Goal: Task Accomplishment & Management: Use online tool/utility

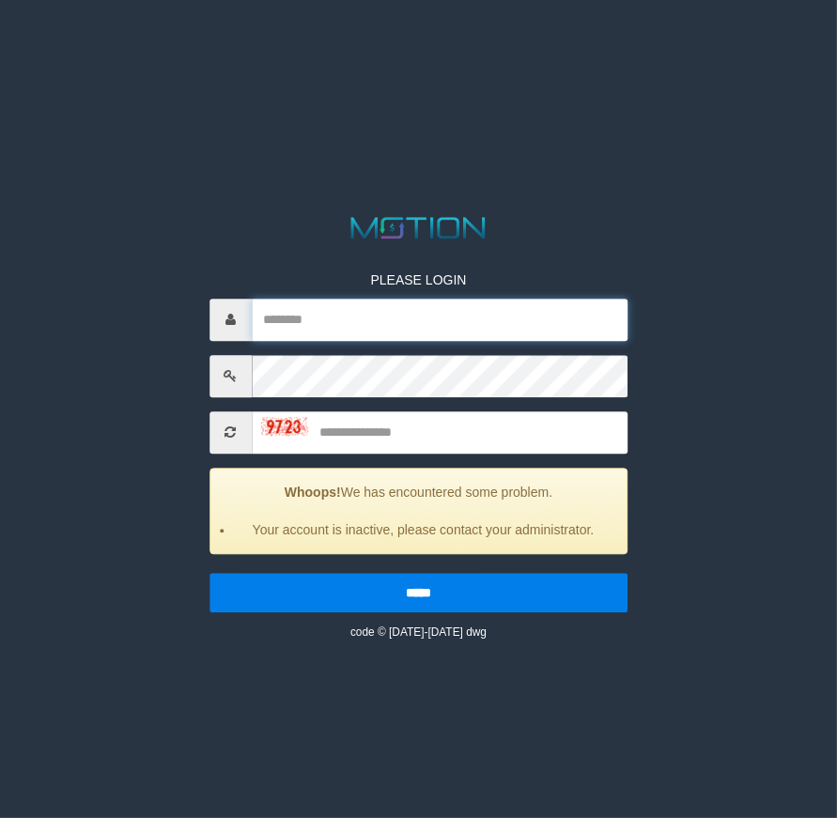
type input "*******"
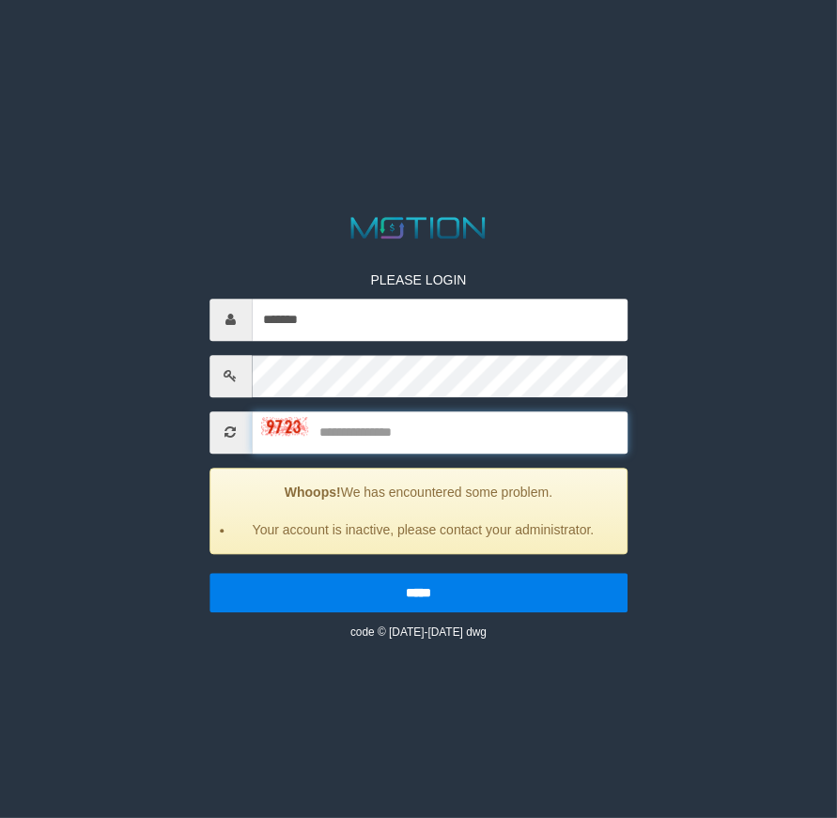
click at [411, 446] on input "text" at bounding box center [440, 432] width 377 height 42
type input "****"
click at [209, 573] on input "*****" at bounding box center [418, 592] width 419 height 39
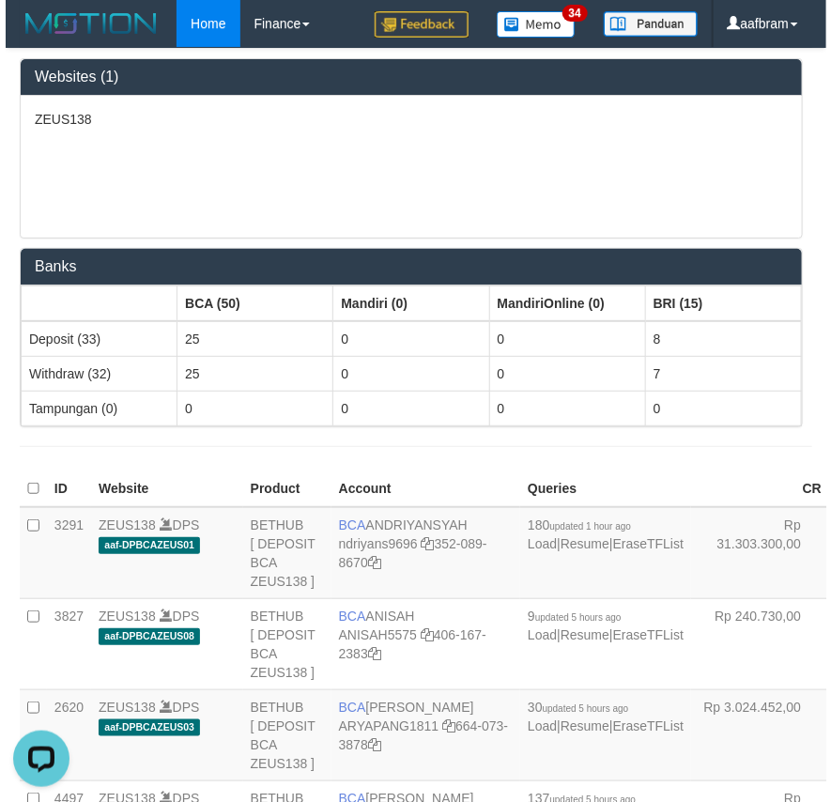
scroll to position [1809, 0]
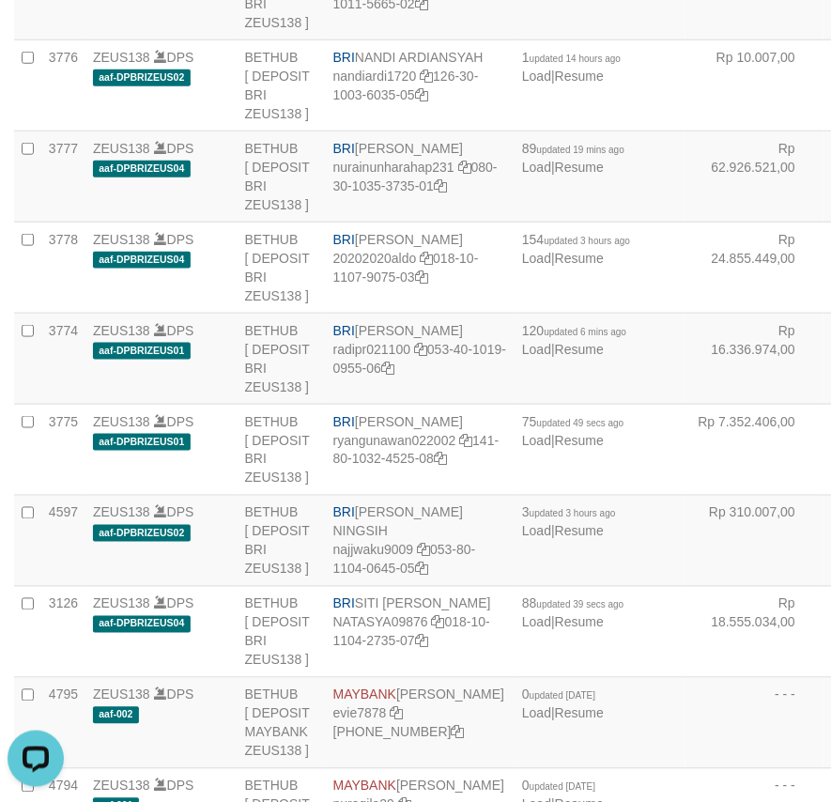
scroll to position [1389, 0]
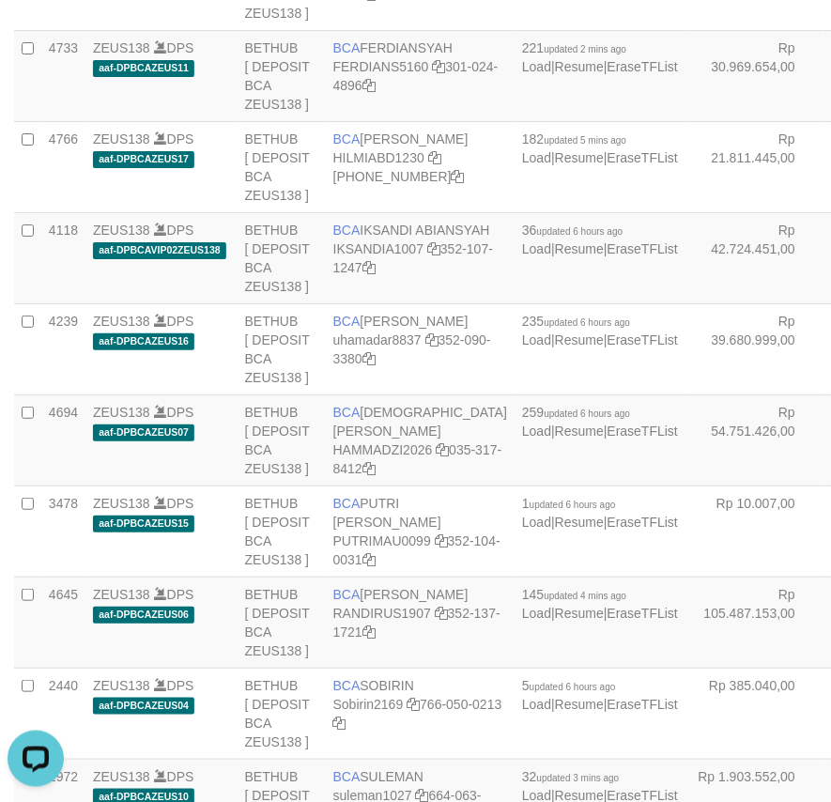
scroll to position [3293, 0]
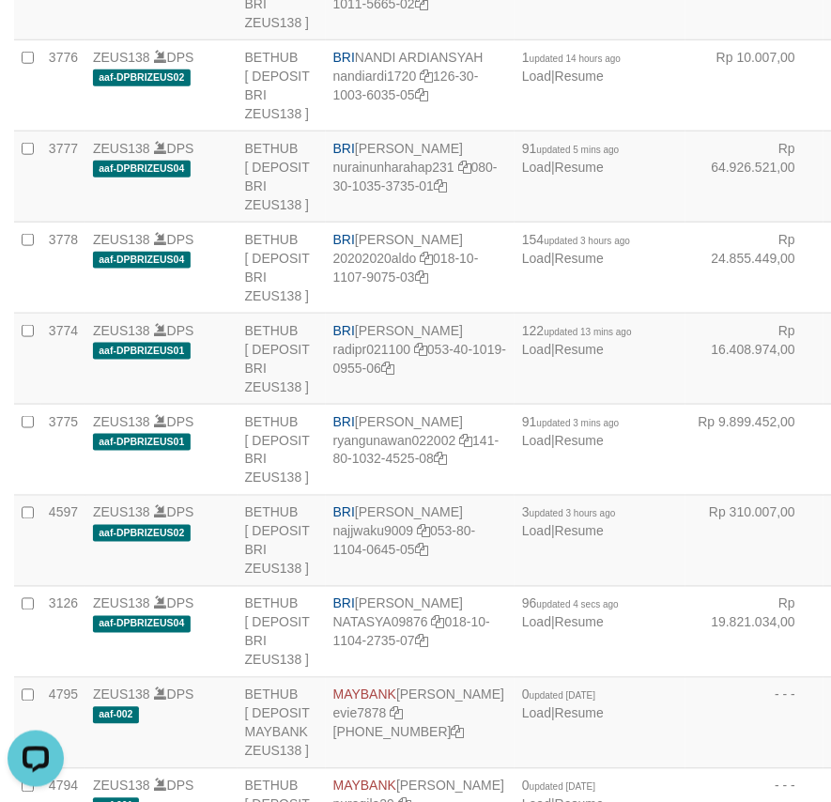
copy td "REYHAN"
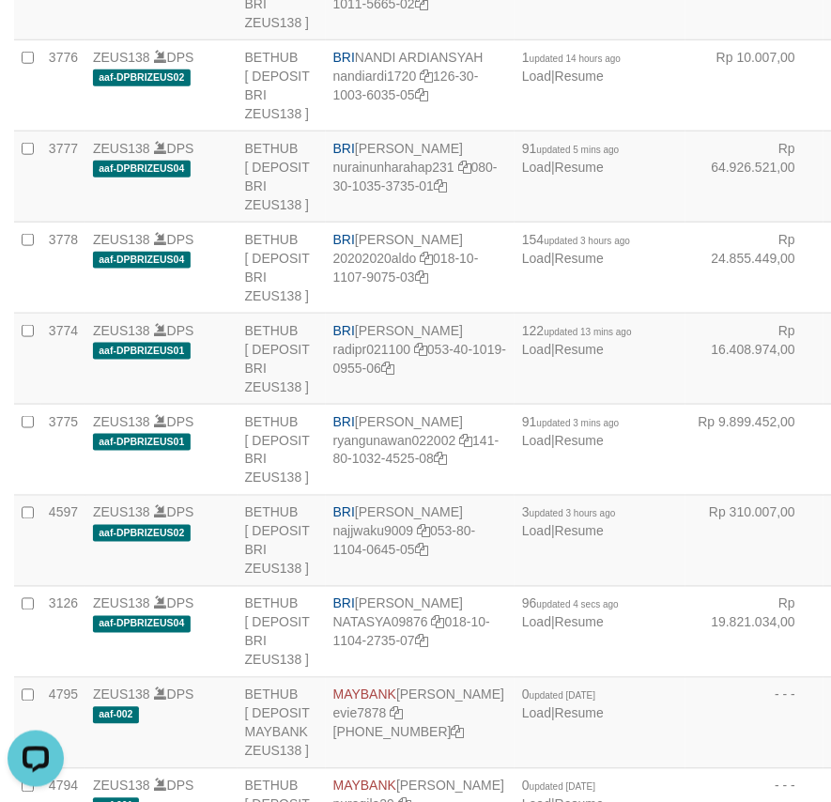
copy td "BNI REYHAN ALMANSYAH"
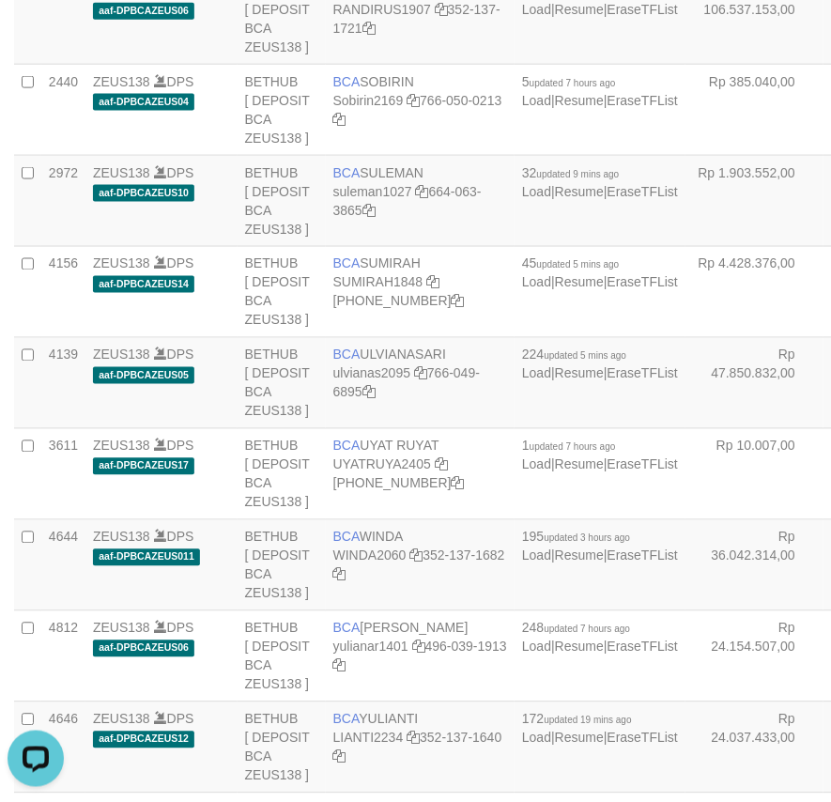
scroll to position [3019, 0]
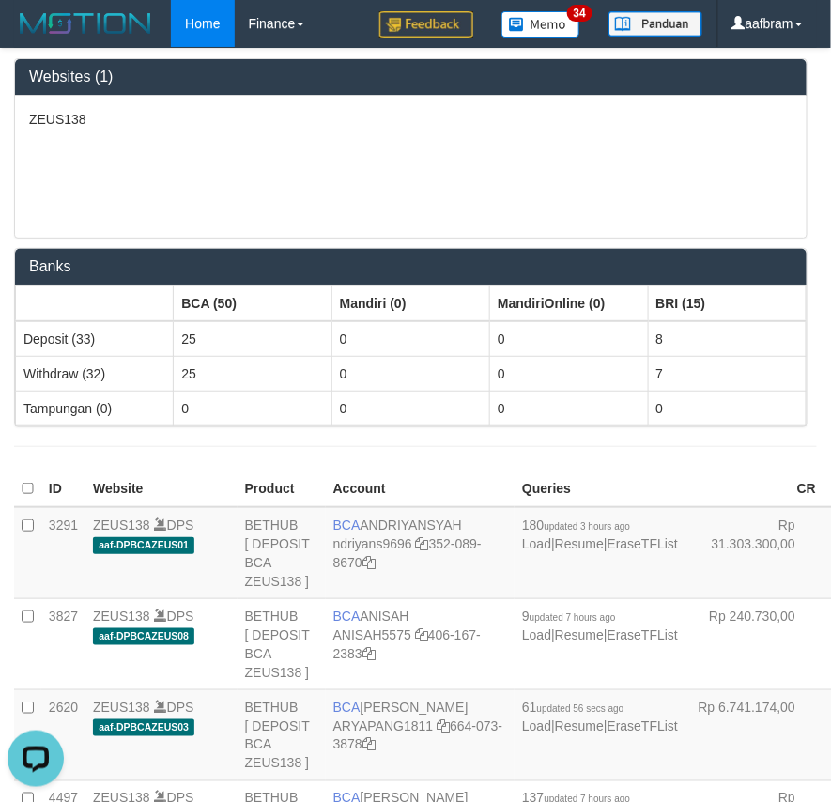
scroll to position [840, 0]
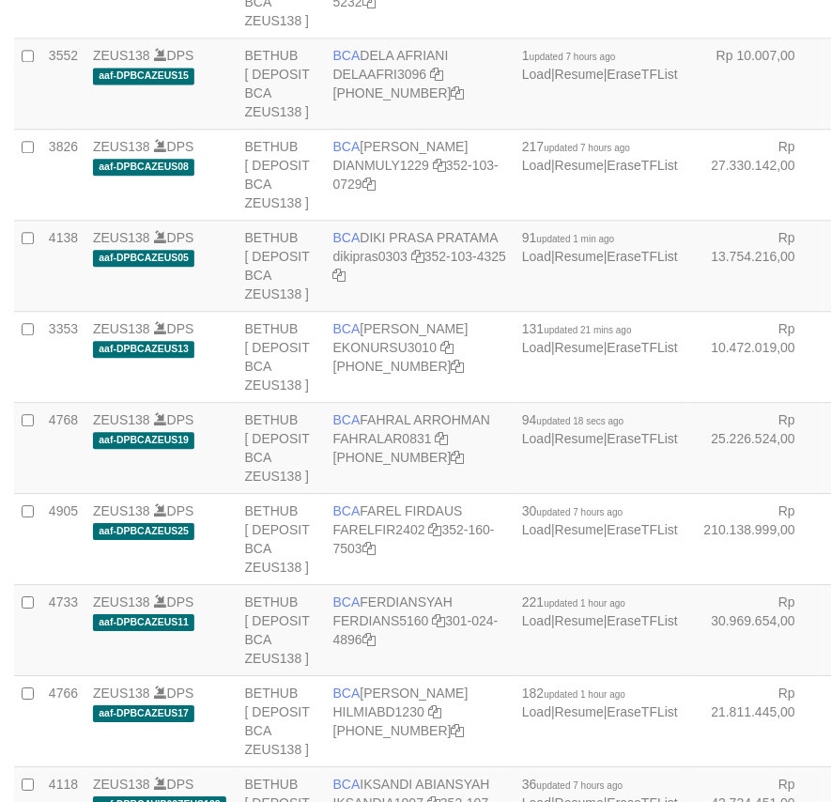
scroll to position [840, 0]
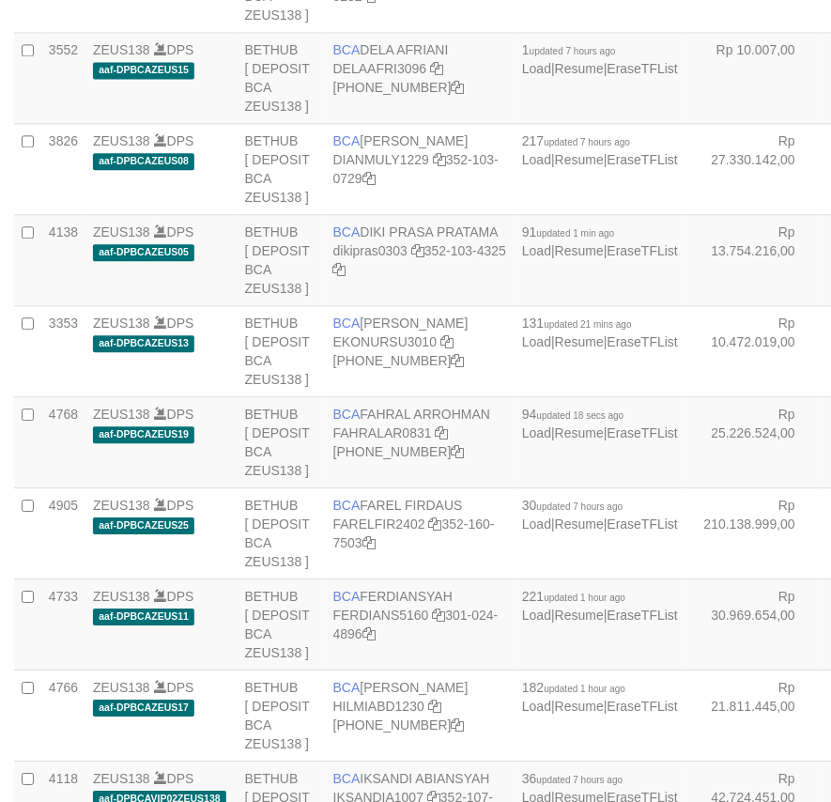
click at [85, 124] on td "ZEUS138 DPS aaf-DPBCAZEUS15" at bounding box center [161, 78] width 152 height 91
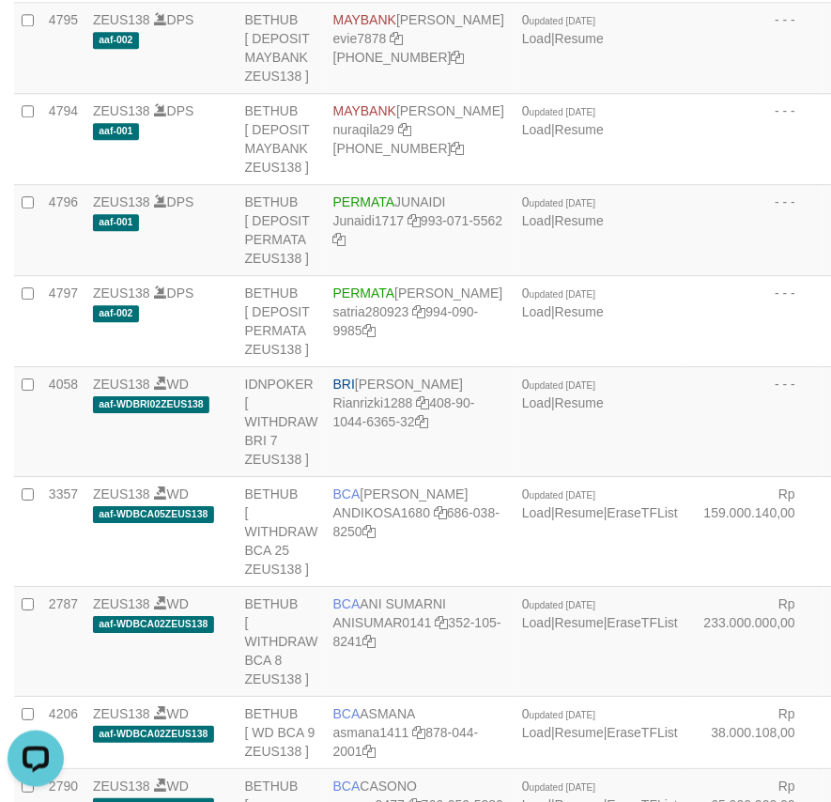
scroll to position [601, 0]
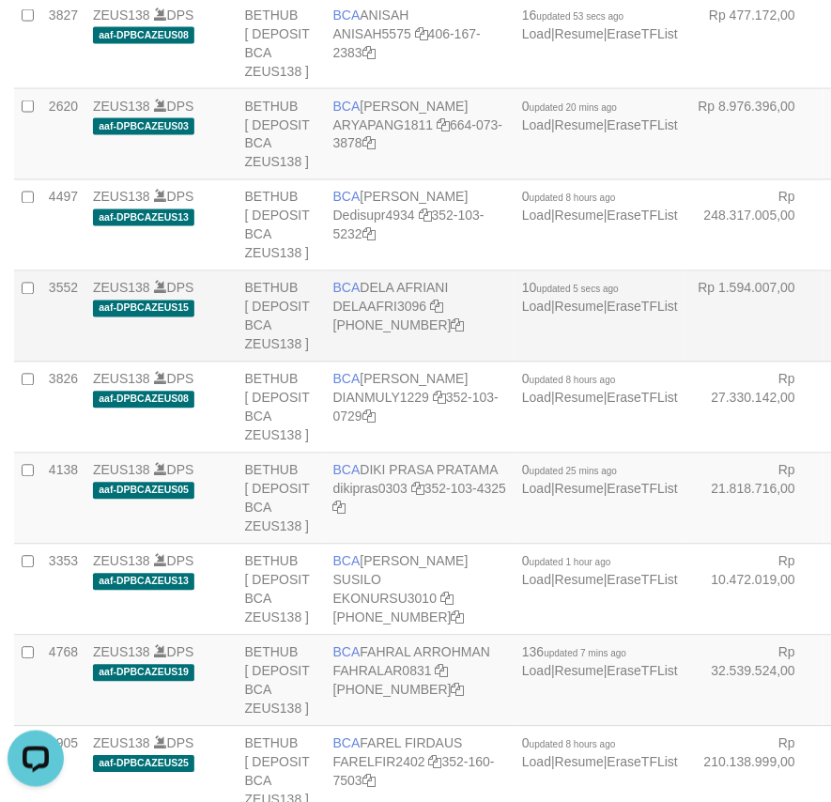
click at [362, 363] on td "BCA DELA AFRIANI DELAAFRI3096 869-245-8639" at bounding box center [420, 317] width 189 height 91
copy td "BCA DELA AFRIANI"
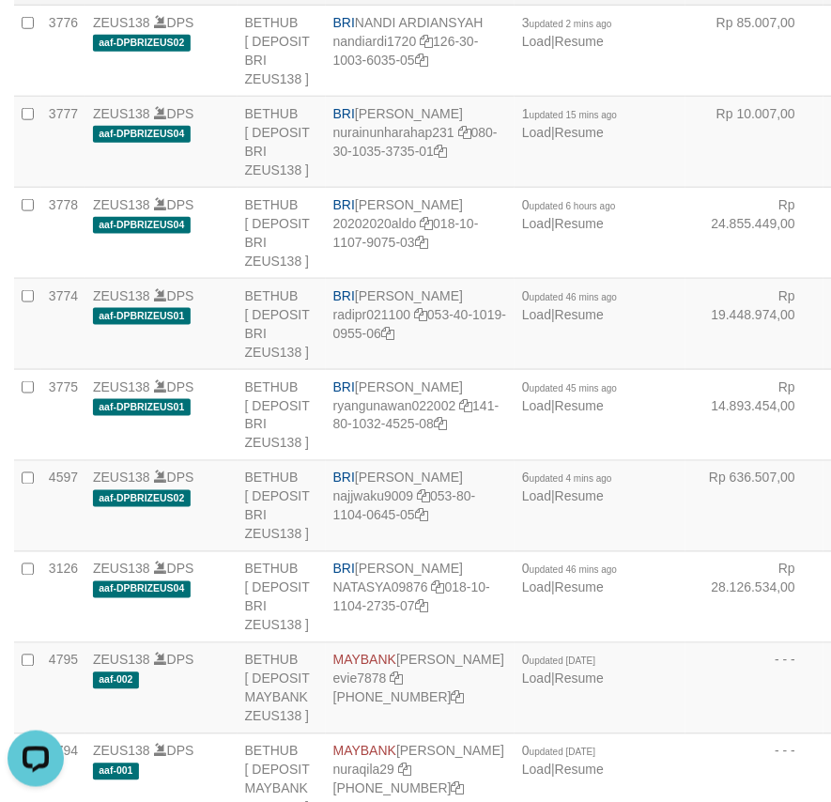
copy td "BRI HELMI"
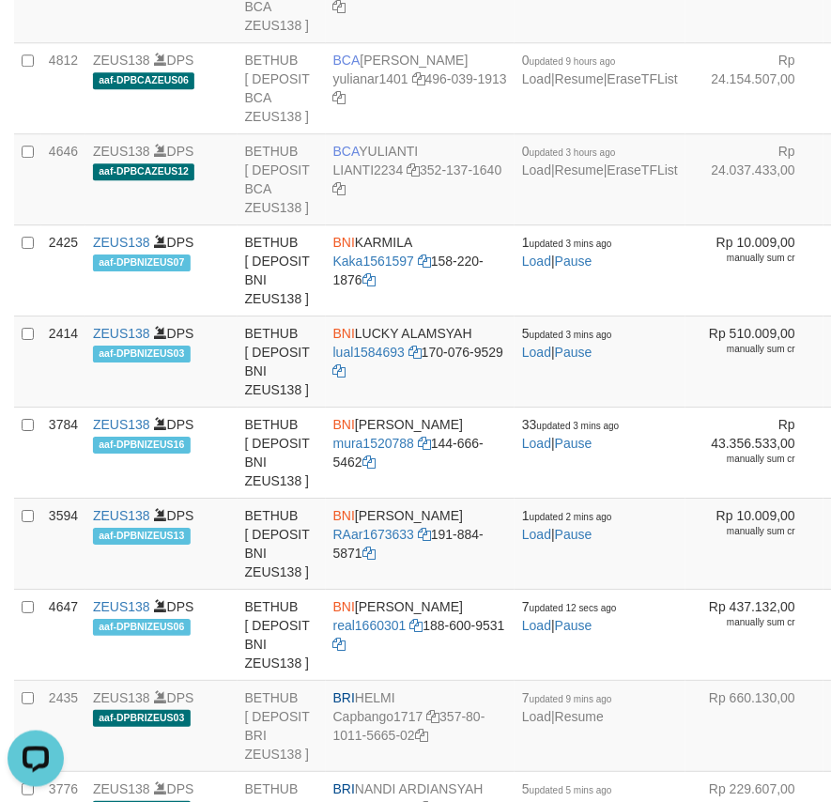
scroll to position [2030, 0]
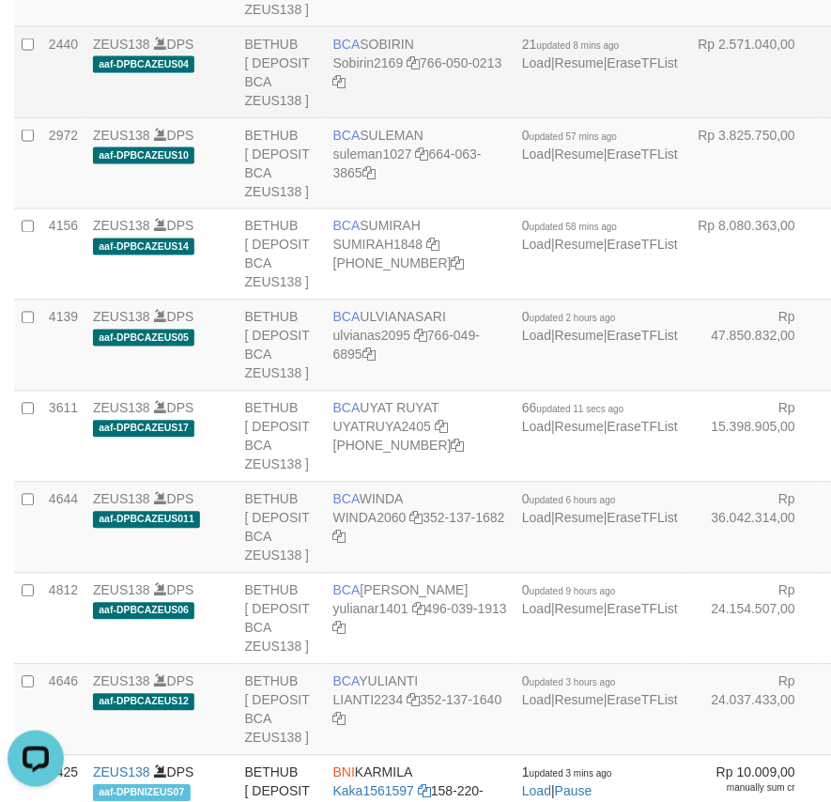
click at [355, 52] on span "BCA" at bounding box center [347, 44] width 27 height 15
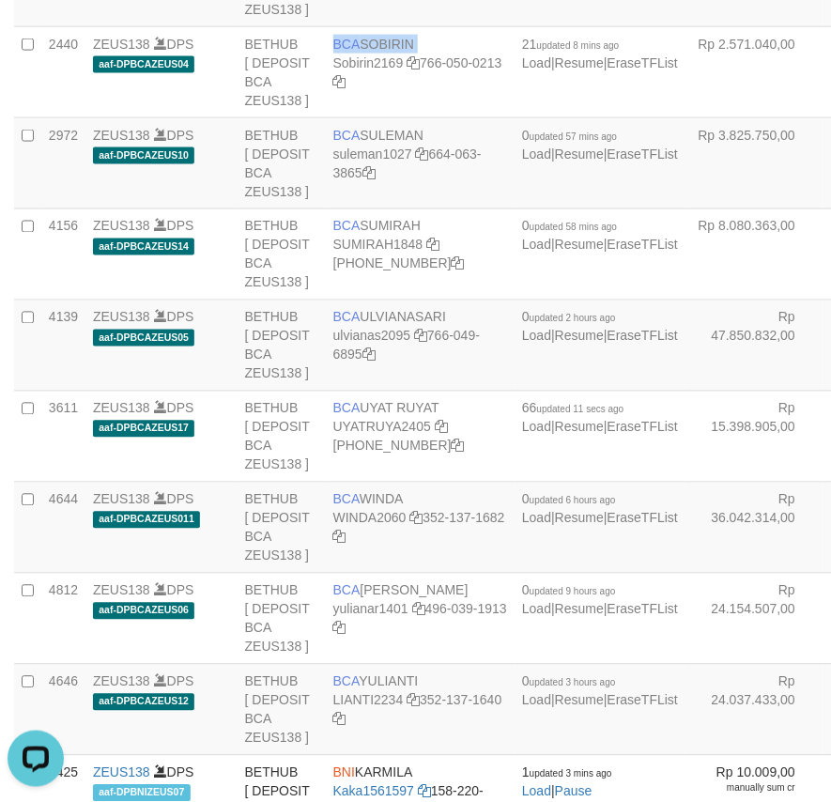
copy td "BCA SOBIRIN"
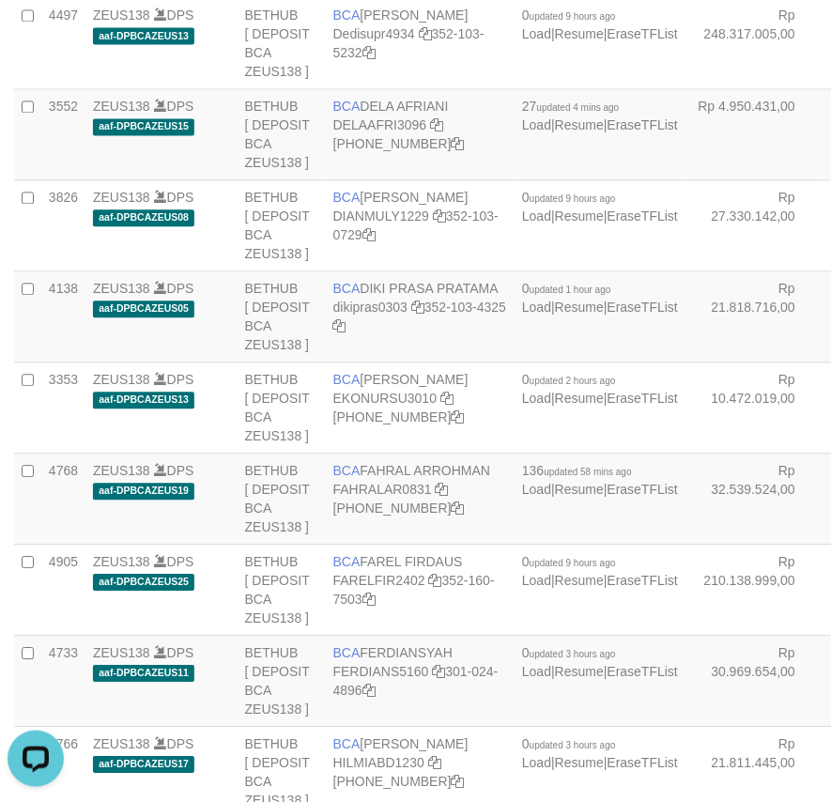
scroll to position [2469, 0]
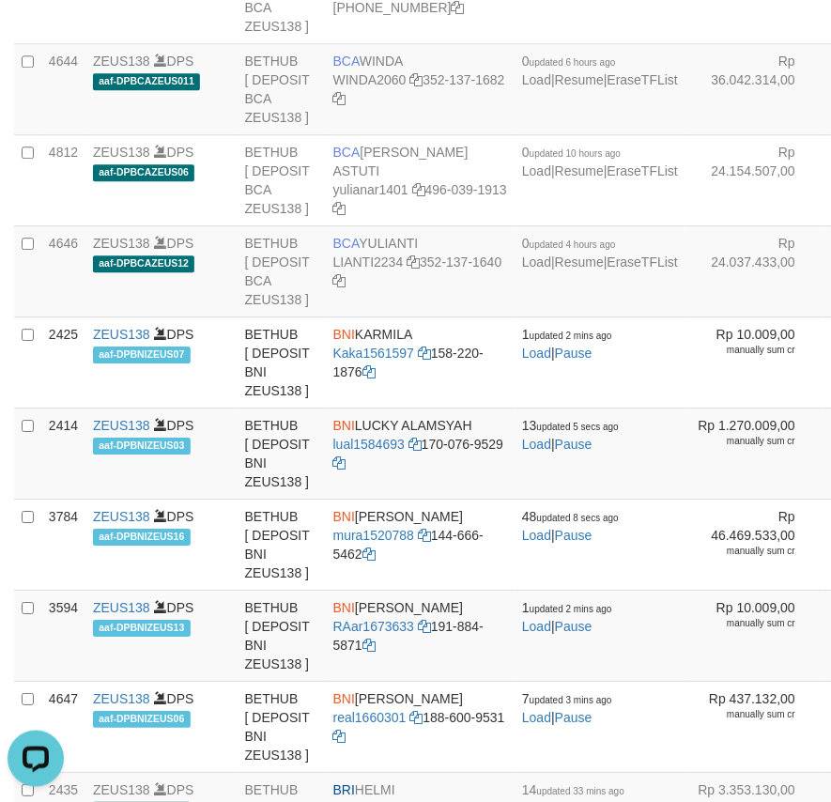
scroll to position [271, 0]
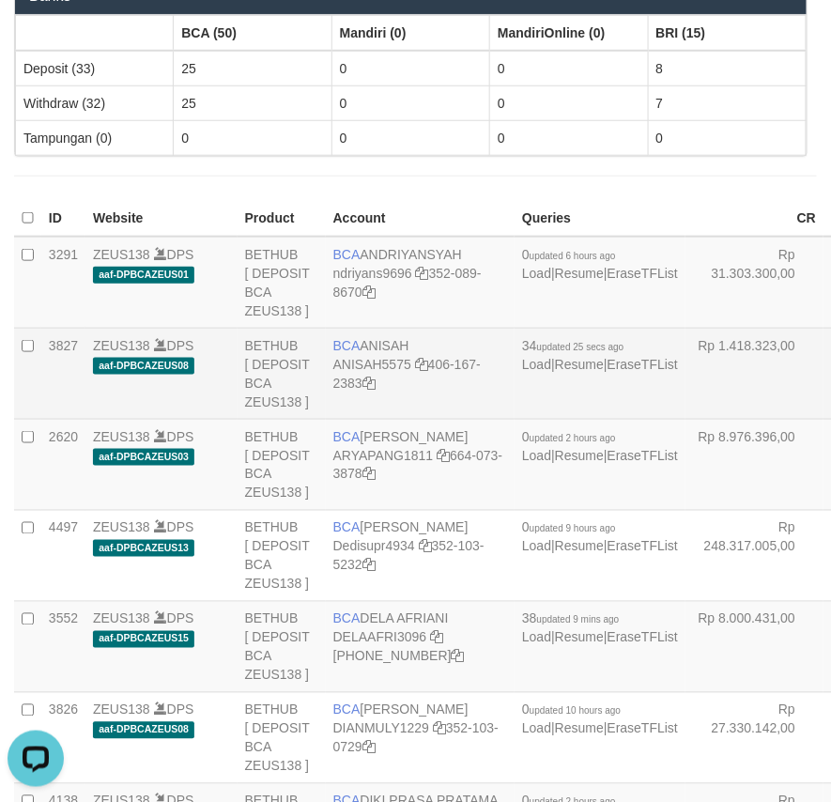
click at [380, 349] on td "BCA ANISAH ANISAH5575 406-167-2383" at bounding box center [420, 374] width 189 height 91
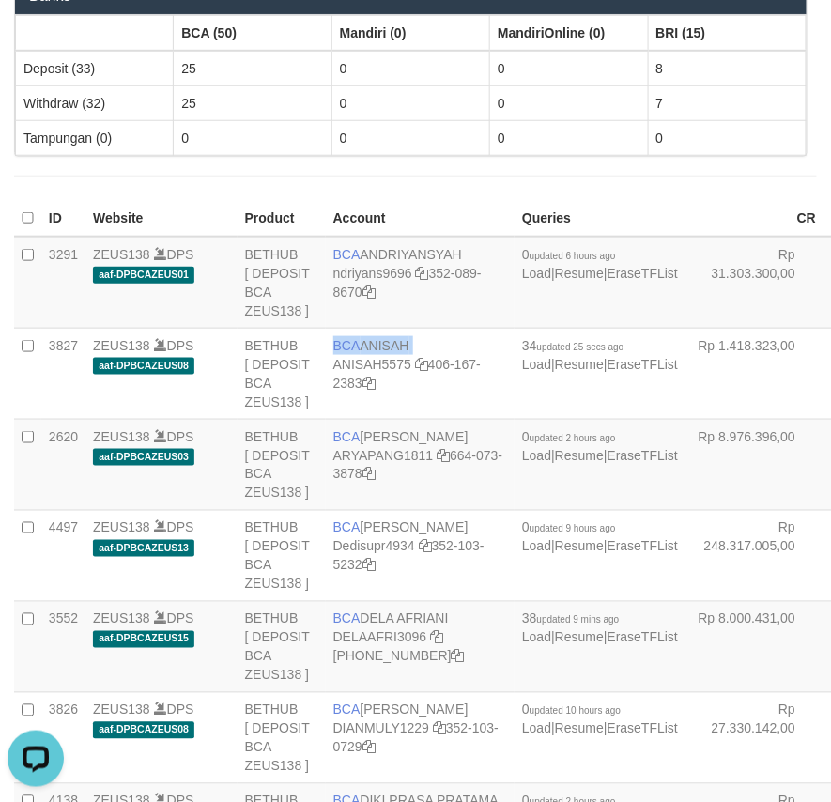
copy td "BCA ANISAH"
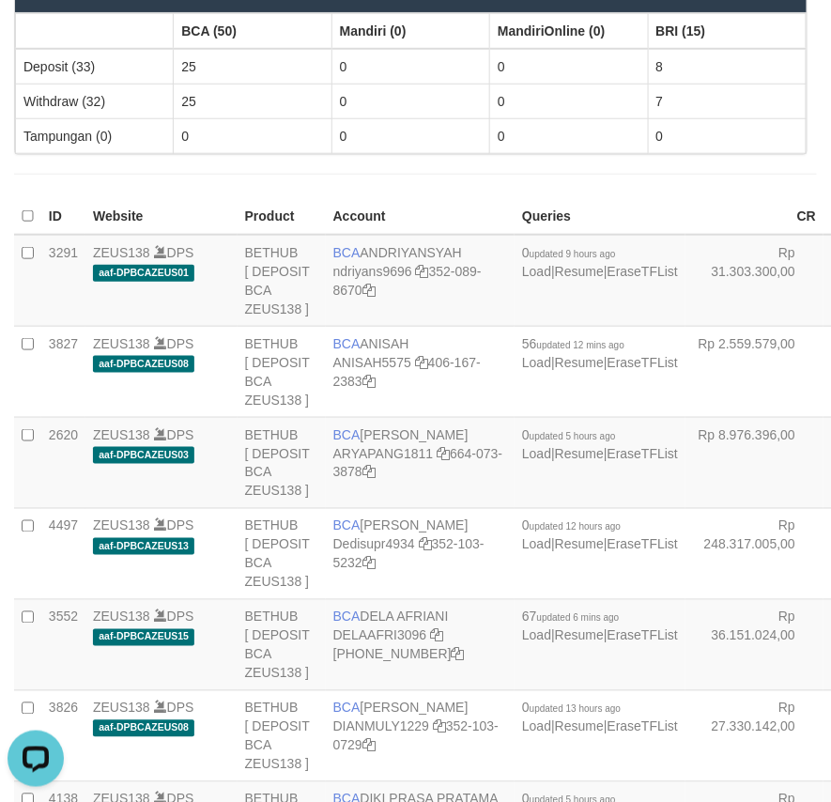
scroll to position [3328, 0]
